Goal: Check status: Check status

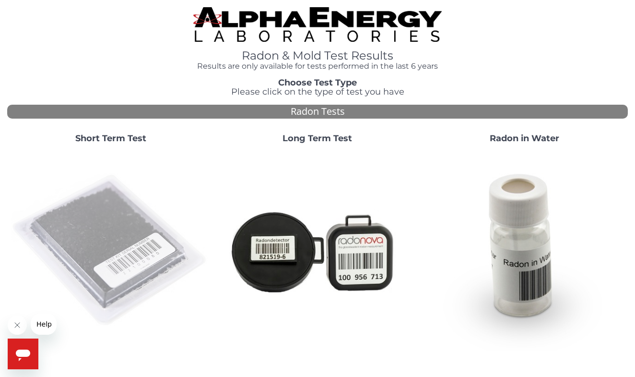
click at [137, 260] on img at bounding box center [110, 250] width 199 height 199
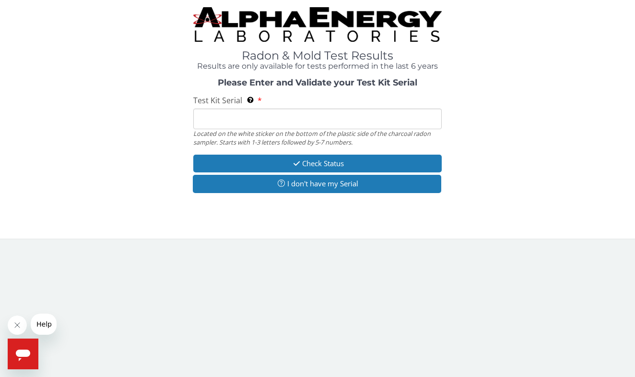
click at [215, 118] on input "Test Kit Serial Located on the white sticker on the bottom of the plastic side …" at bounding box center [317, 118] width 248 height 21
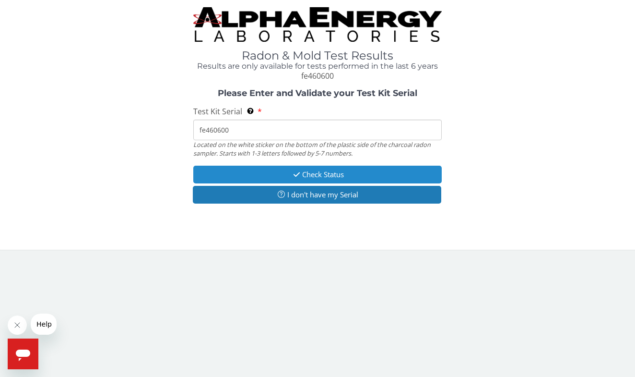
type input "fe460600"
click at [309, 173] on button "Check Status" at bounding box center [317, 175] width 248 height 18
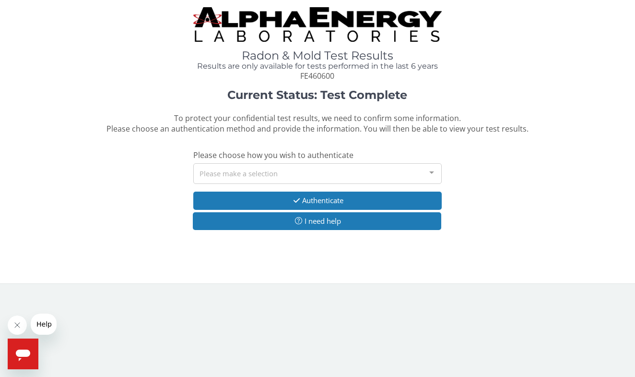
click at [296, 173] on div "Please make a selection" at bounding box center [317, 173] width 248 height 21
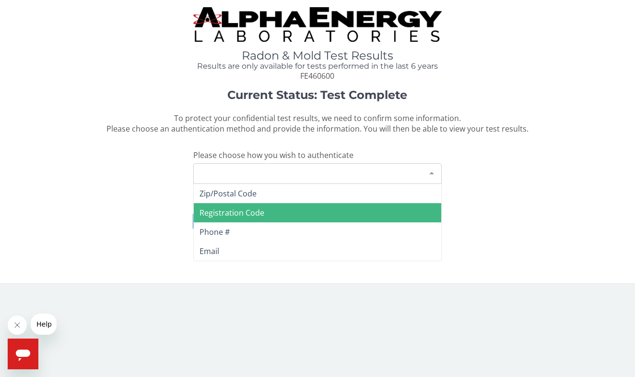
click at [260, 211] on span "Registration Code" at bounding box center [232, 212] width 65 height 11
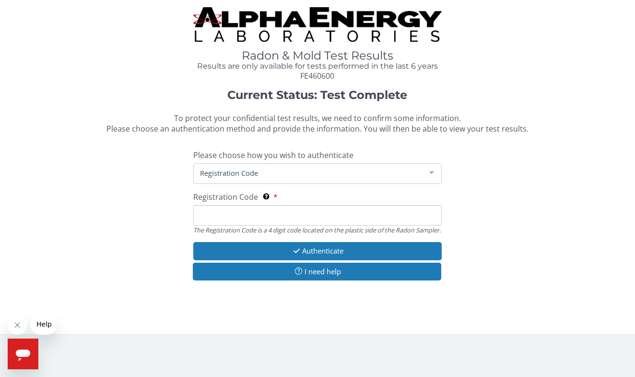
click at [242, 208] on input "Registration Code The Registration Code is a 4 digit code located on the plasti…" at bounding box center [317, 215] width 248 height 21
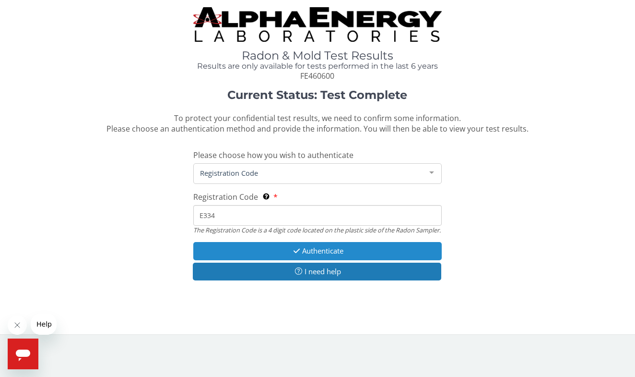
type input "E334"
click at [317, 255] on button "Authenticate" at bounding box center [317, 251] width 248 height 18
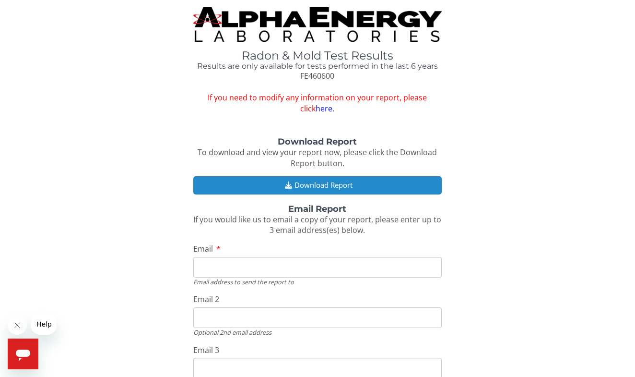
click at [315, 183] on button "Download Report" at bounding box center [317, 185] width 248 height 18
